Goal: Task Accomplishment & Management: Manage account settings

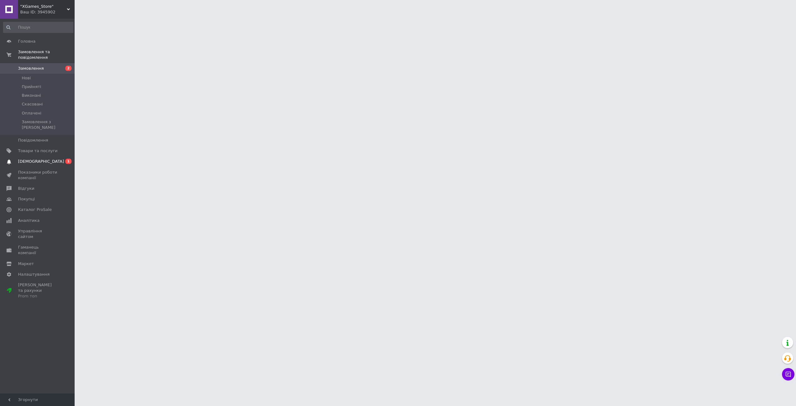
click at [46, 159] on span "[DEMOGRAPHIC_DATA]" at bounding box center [37, 162] width 39 height 6
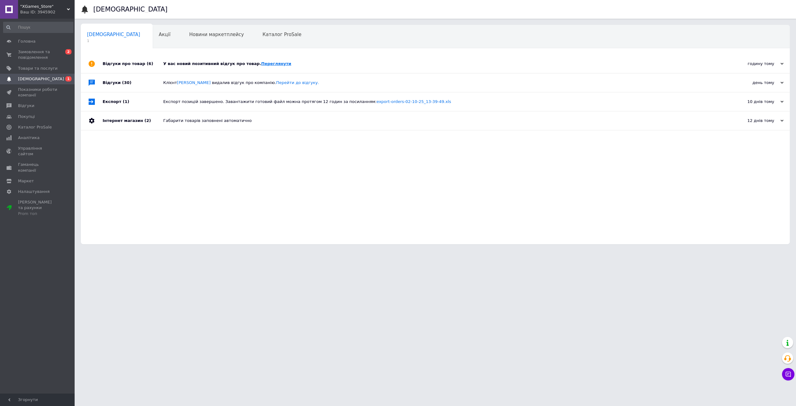
click at [262, 65] on link "Переглянути" at bounding box center [276, 63] width 30 height 5
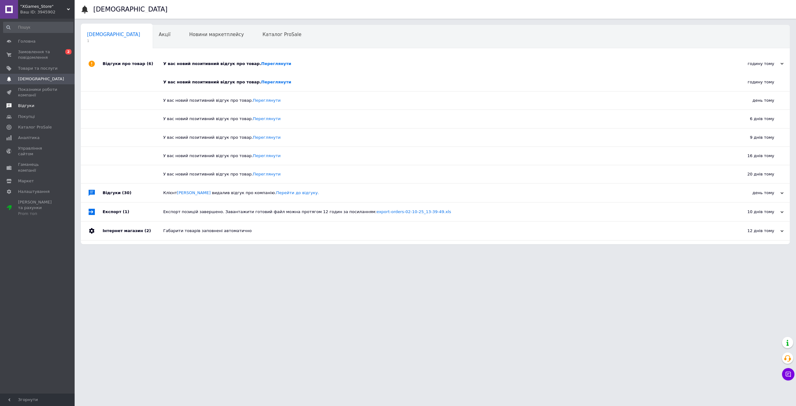
click at [28, 108] on span "Відгуки" at bounding box center [26, 106] width 16 height 6
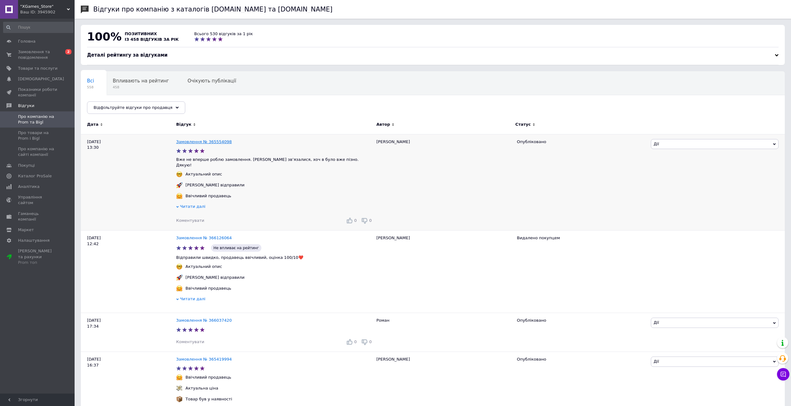
click at [213, 143] on link "Замовлення № 365554098" at bounding box center [204, 141] width 56 height 5
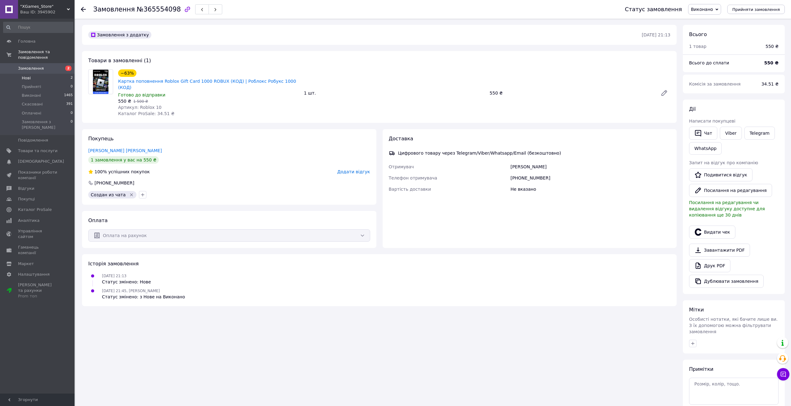
click at [30, 74] on li "Нові 2" at bounding box center [38, 78] width 76 height 9
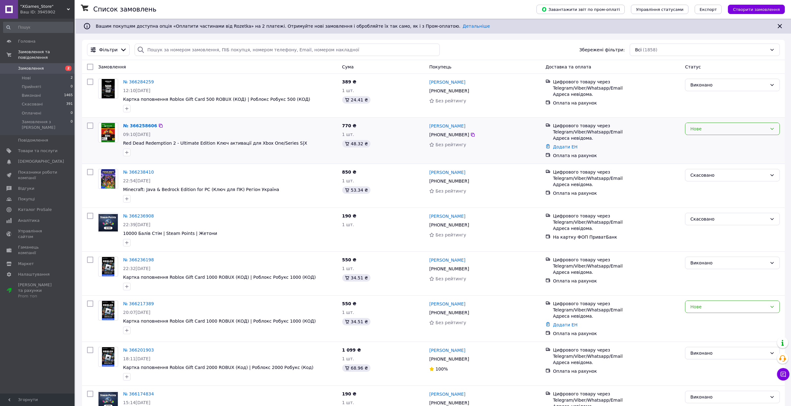
click at [714, 130] on div "Нове" at bounding box center [728, 128] width 77 height 7
click at [706, 152] on li "Виконано" at bounding box center [732, 153] width 94 height 11
